Goal: Task Accomplishment & Management: Use online tool/utility

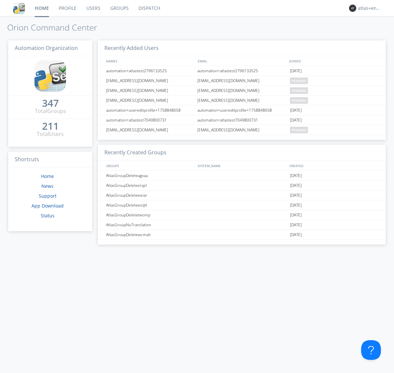
click at [149, 8] on link "Dispatch" at bounding box center [150, 8] width 32 height 16
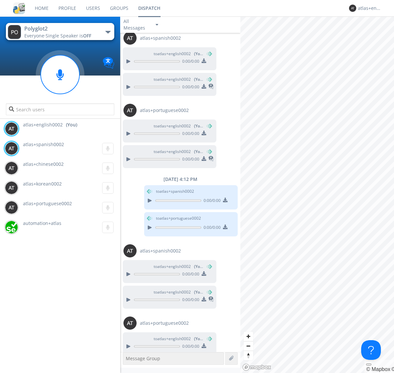
scroll to position [106, 0]
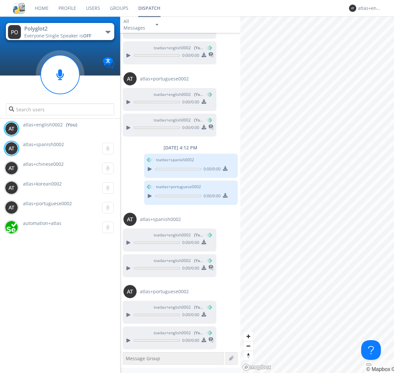
click at [108, 32] on div "button" at bounding box center [107, 32] width 5 height 3
click at [0, 0] on span "Polyglot3" at bounding box center [0, 0] width 0 height 0
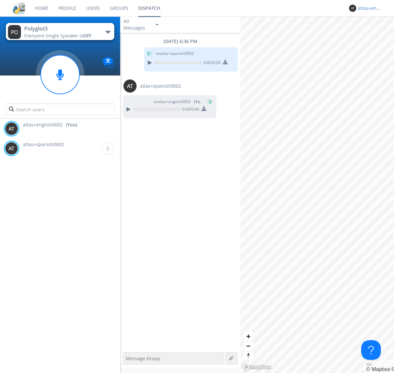
click at [368, 8] on div "atlas+english0002" at bounding box center [370, 8] width 25 height 7
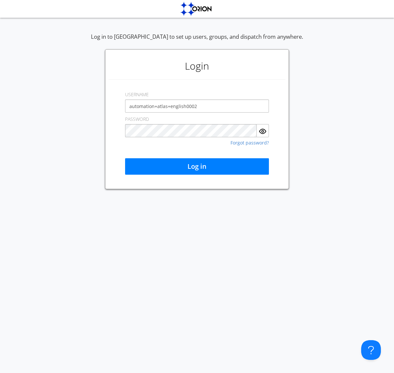
type input "automation+atlas+english0002"
click at [197, 166] on button "Log in" at bounding box center [197, 166] width 144 height 16
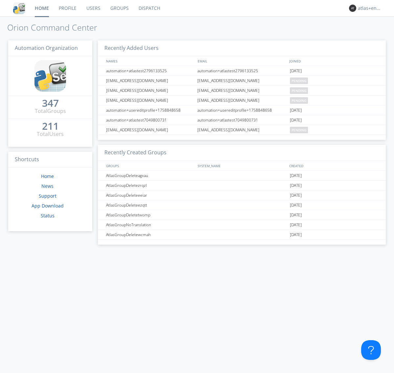
click at [149, 8] on link "Dispatch" at bounding box center [150, 8] width 32 height 16
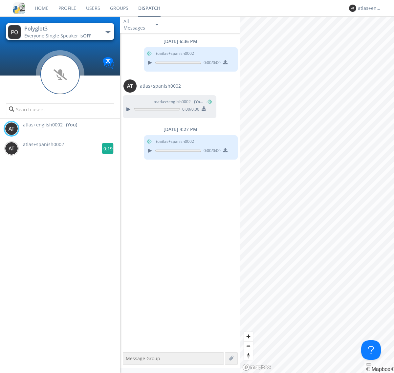
click at [105, 148] on g at bounding box center [107, 148] width 11 height 11
